Goal: Task Accomplishment & Management: Manage account settings

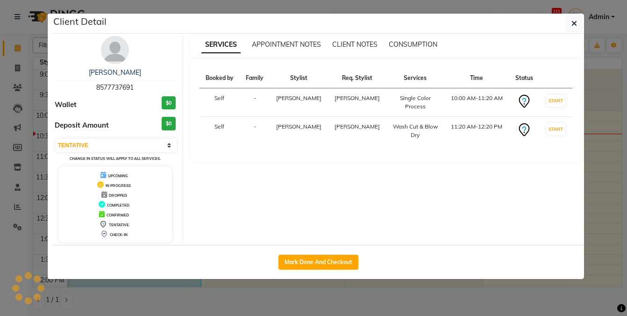
select select "7"
click at [613, 161] on ngb-modal-window "Client Detail [PERSON_NAME] 8577737691 Wallet $0 Deposit Amount $0 Select IN SE…" at bounding box center [313, 158] width 627 height 316
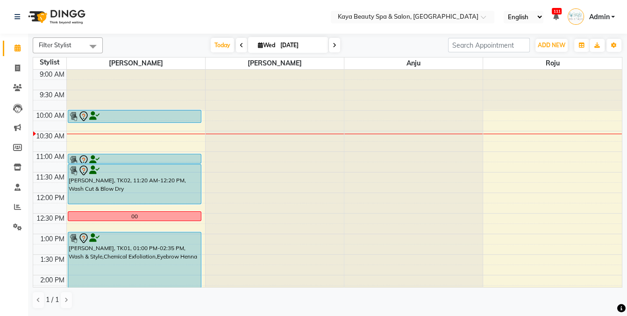
click at [264, 46] on span "Wed" at bounding box center [267, 45] width 22 height 7
select select "9"
select select "2025"
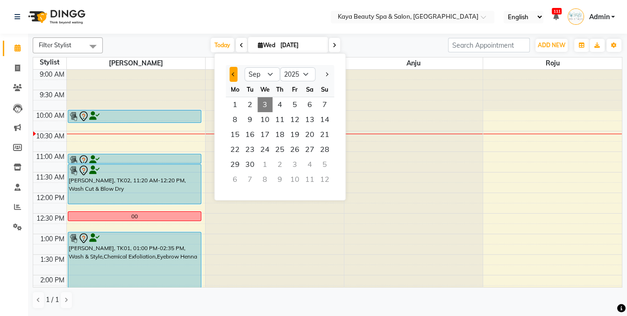
click at [231, 71] on button "Previous month" at bounding box center [233, 74] width 8 height 15
select select "8"
click at [0, 265] on div "Calendar Invoice Clients Leads Marketing Members Inventory Staff Reports Settin…" at bounding box center [63, 164] width 126 height 275
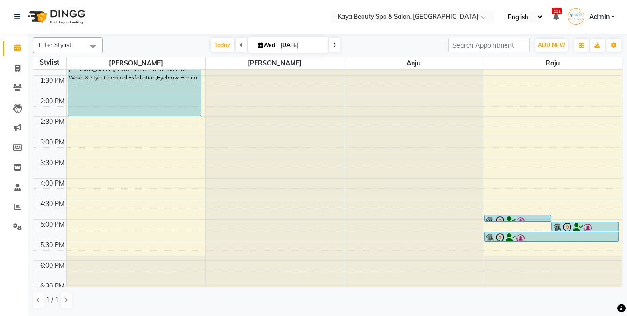
scroll to position [187, 0]
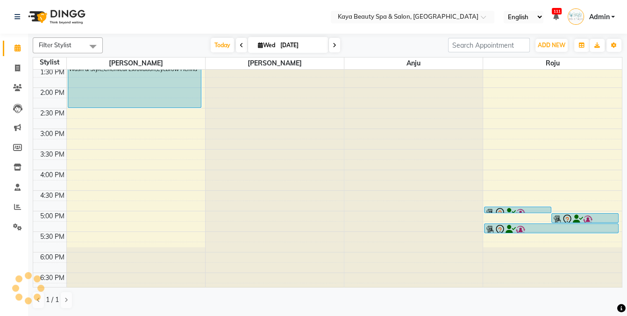
click at [584, 218] on img at bounding box center [587, 219] width 9 height 9
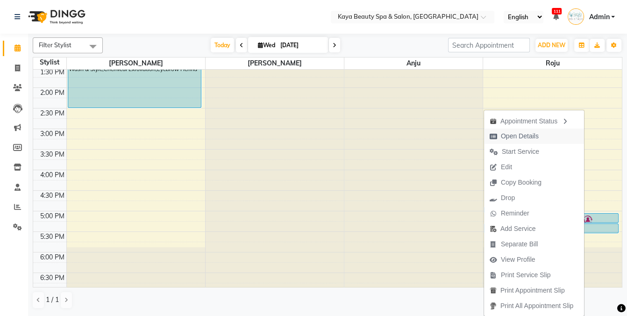
click at [519, 134] on span "Open Details" at bounding box center [520, 136] width 38 height 10
select select "7"
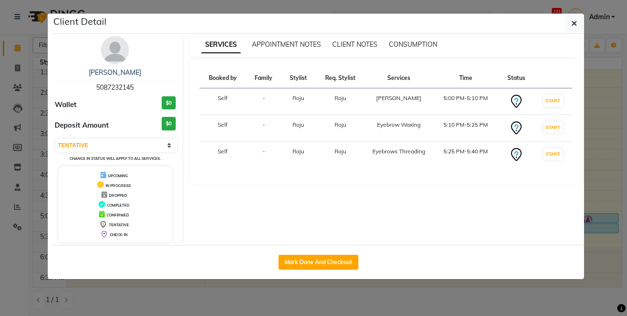
click at [612, 100] on ngb-modal-window "Client Detail [PERSON_NAME] 5087232145 Wallet $0 Deposit Amount $0 Select IN SE…" at bounding box center [313, 158] width 627 height 316
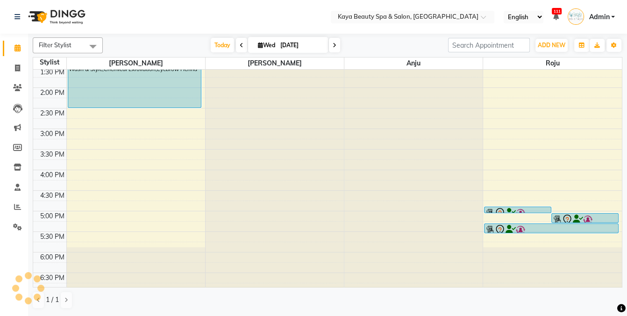
scroll to position [14, 0]
